Goal: Transaction & Acquisition: Obtain resource

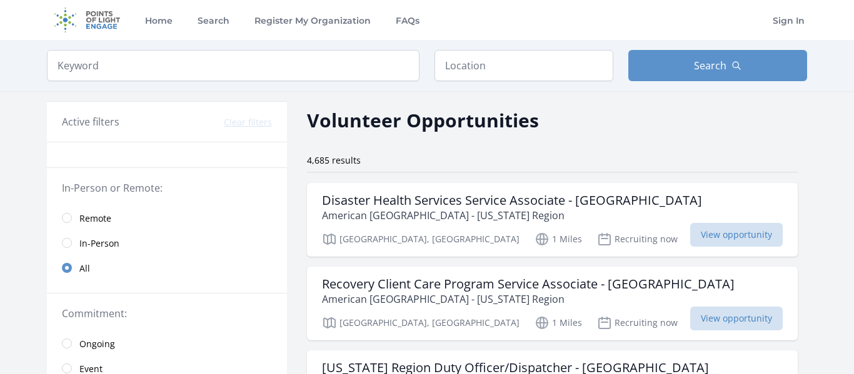
click at [92, 222] on span "Remote" at bounding box center [95, 218] width 32 height 12
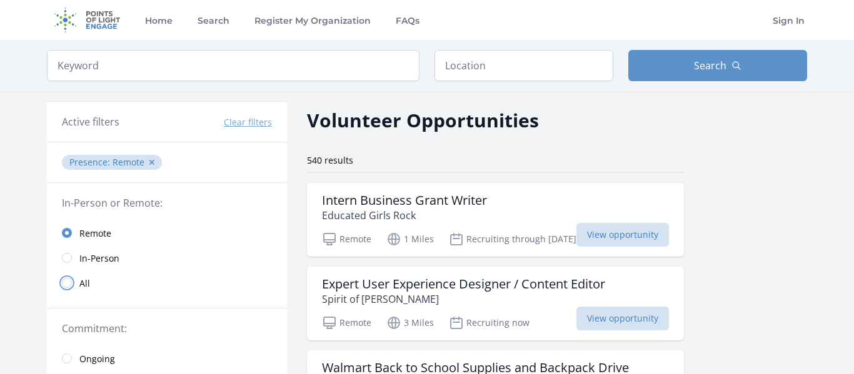
click at [63, 284] on input "radio" at bounding box center [67, 283] width 10 height 10
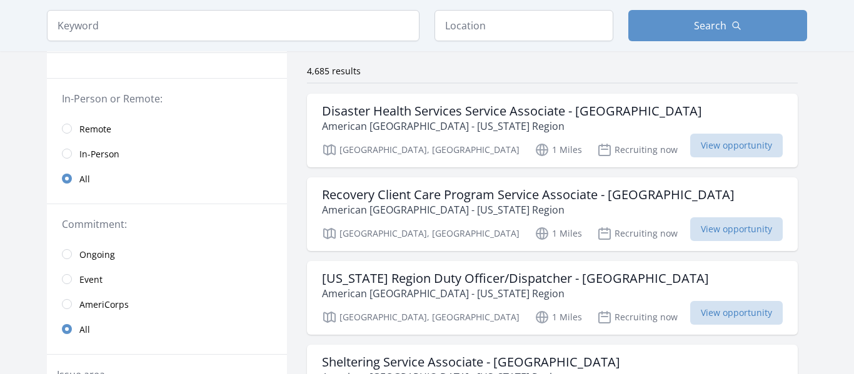
scroll to position [91, 0]
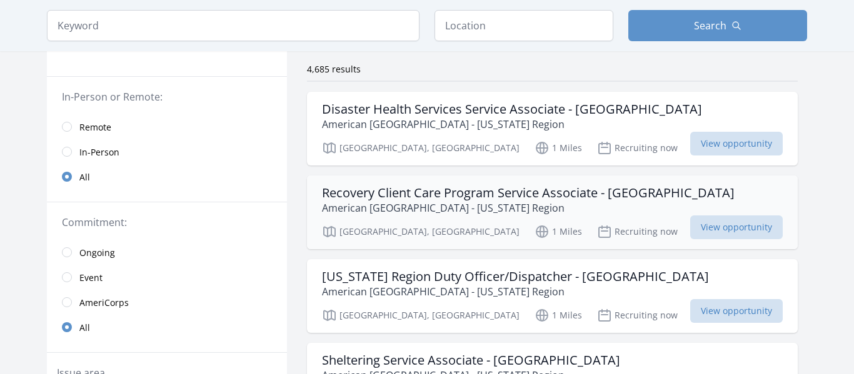
click at [606, 217] on div "Recovery Client Care Program Service Associate - [GEOGRAPHIC_DATA] [GEOGRAPHIC_…" at bounding box center [552, 213] width 491 height 74
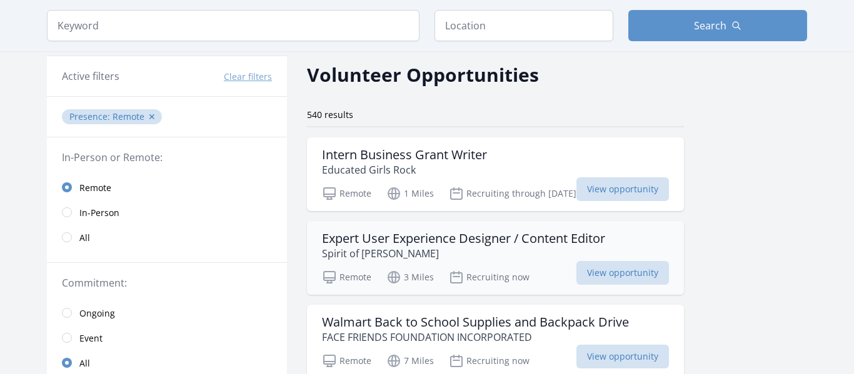
scroll to position [52, 0]
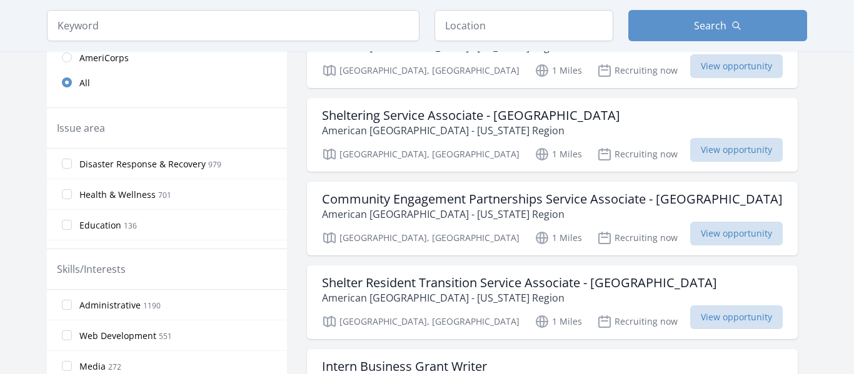
scroll to position [341, 0]
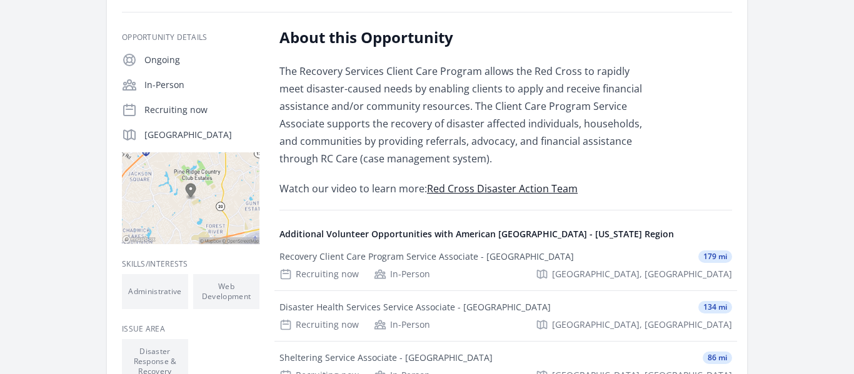
scroll to position [227, 0]
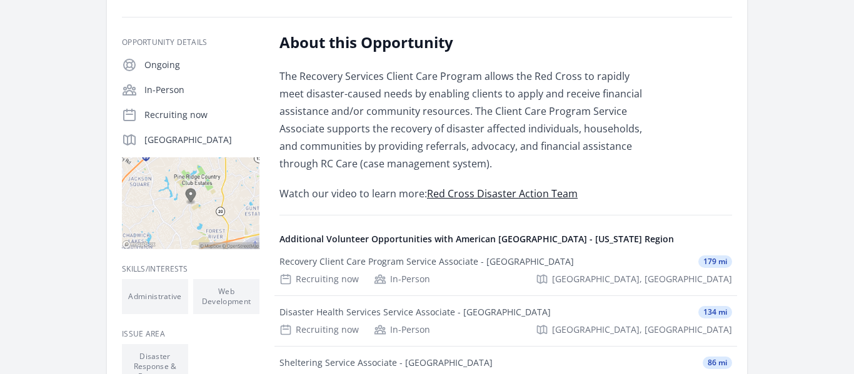
click at [471, 124] on p "The Recovery Services Client Care Program allows the Red Cross to rapidly meet …" at bounding box center [462, 119] width 366 height 105
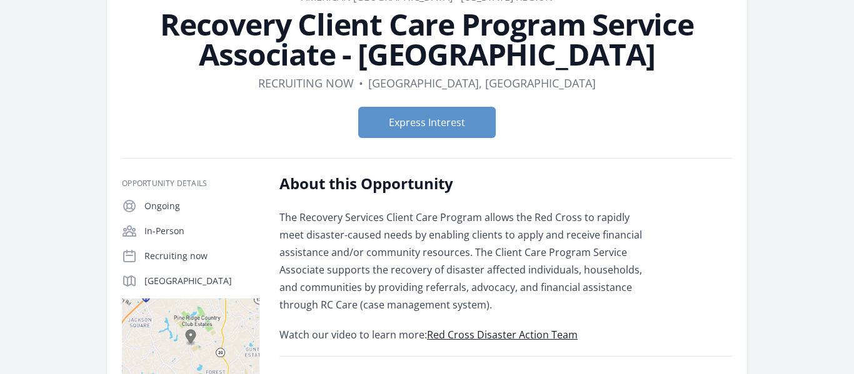
scroll to position [0, 0]
